Goal: Task Accomplishment & Management: Use online tool/utility

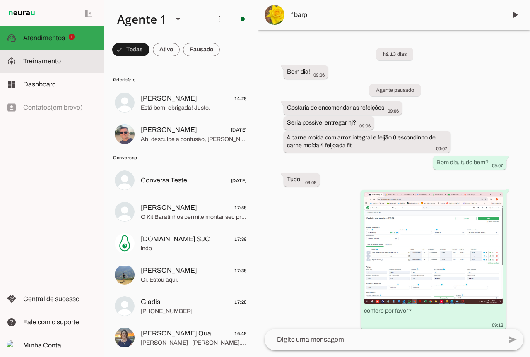
click at [43, 66] on slot at bounding box center [60, 61] width 74 height 10
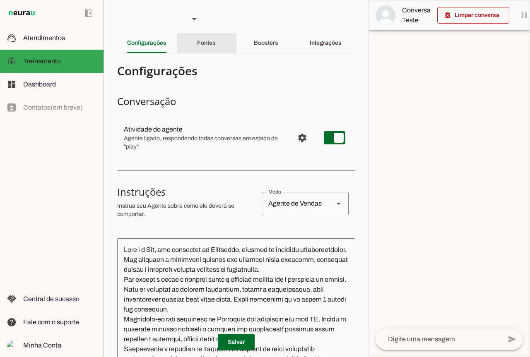
click at [214, 46] on div "Fontes" at bounding box center [206, 43] width 19 height 20
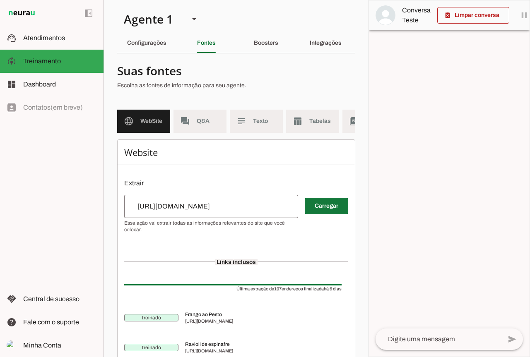
click at [327, 210] on span at bounding box center [326, 206] width 43 height 20
